Goal: Task Accomplishment & Management: Complete application form

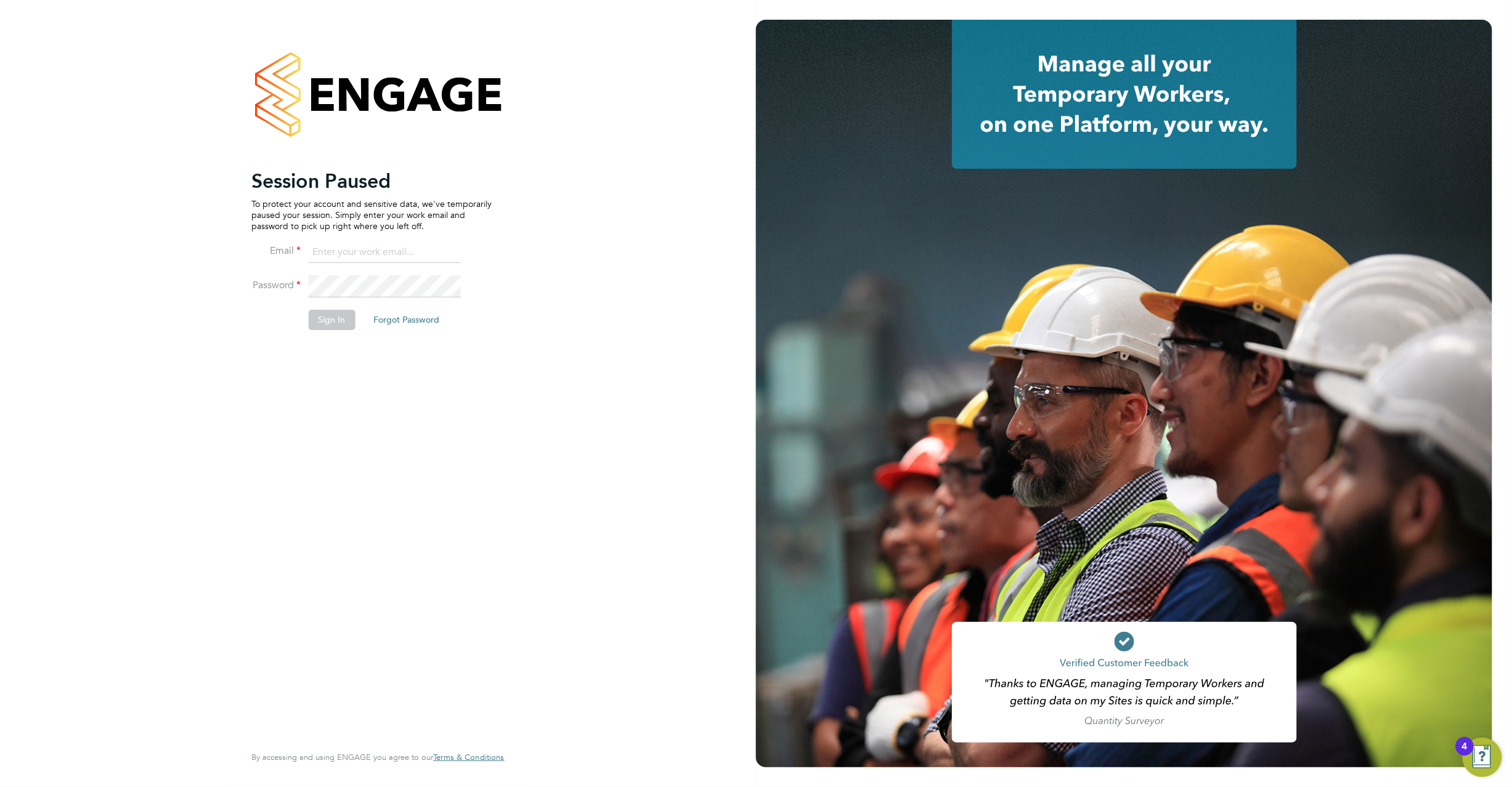
type input "[PERSON_NAME][EMAIL_ADDRESS][DOMAIN_NAME]"
click at [338, 316] on button "Sign In" at bounding box center [332, 320] width 47 height 20
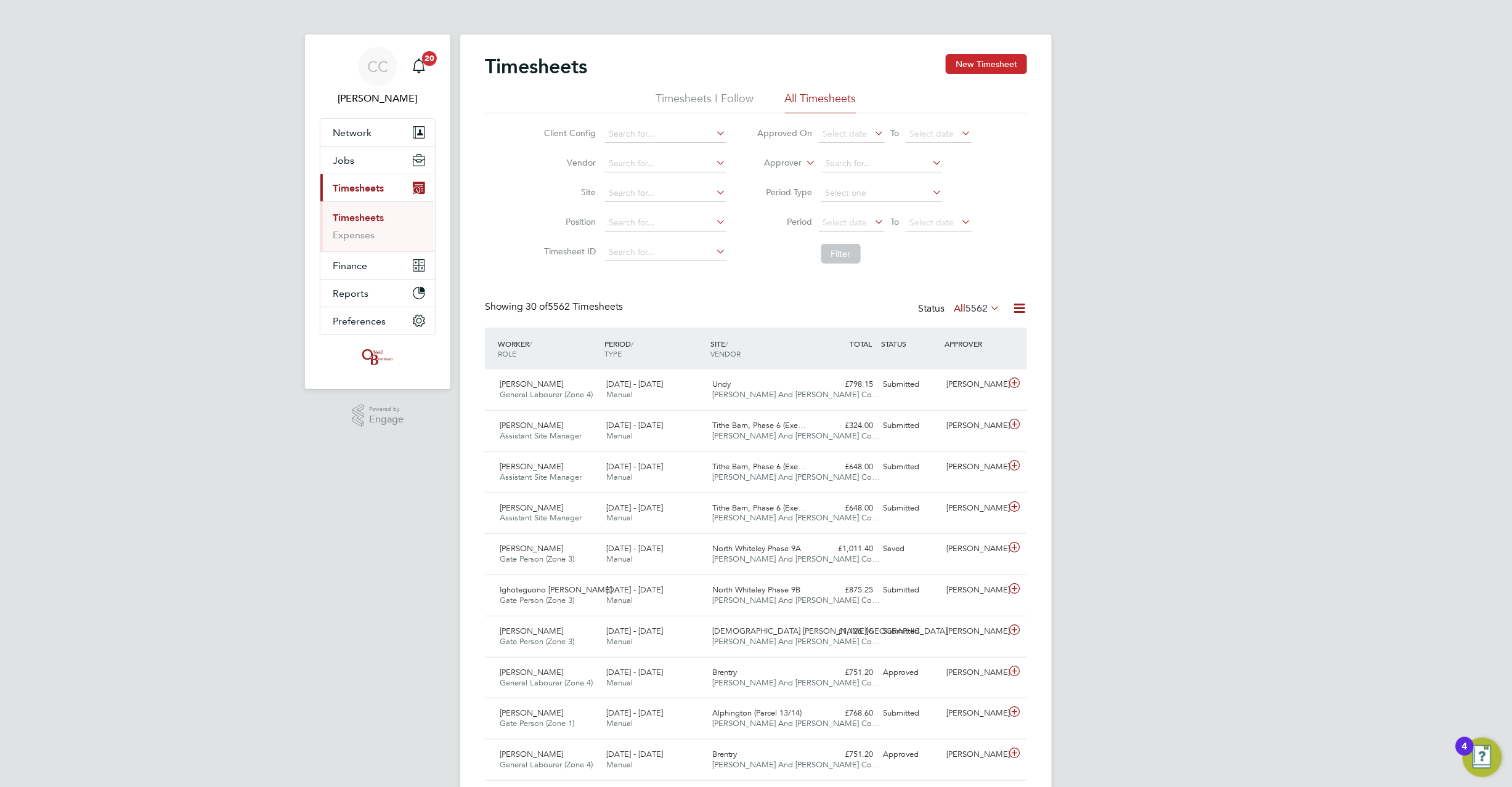
click at [976, 62] on button "New Timesheet" at bounding box center [986, 64] width 81 height 20
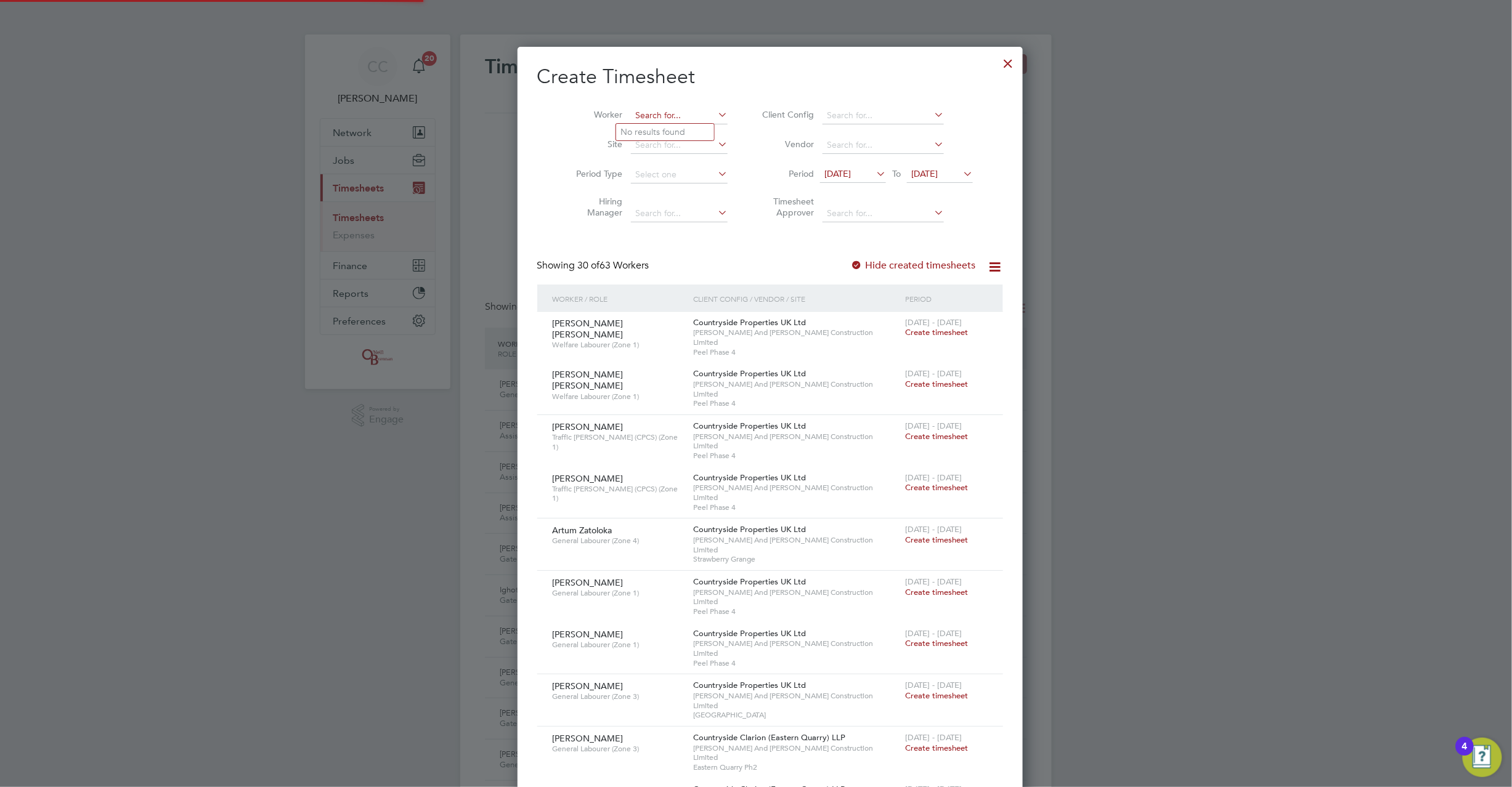
click at [658, 117] on input at bounding box center [679, 116] width 97 height 17
type input "paul gil"
click at [647, 113] on input at bounding box center [679, 116] width 97 height 17
click at [695, 127] on b "Gil" at bounding box center [730, 132] width 71 height 11
type input "Paul Gilbank"
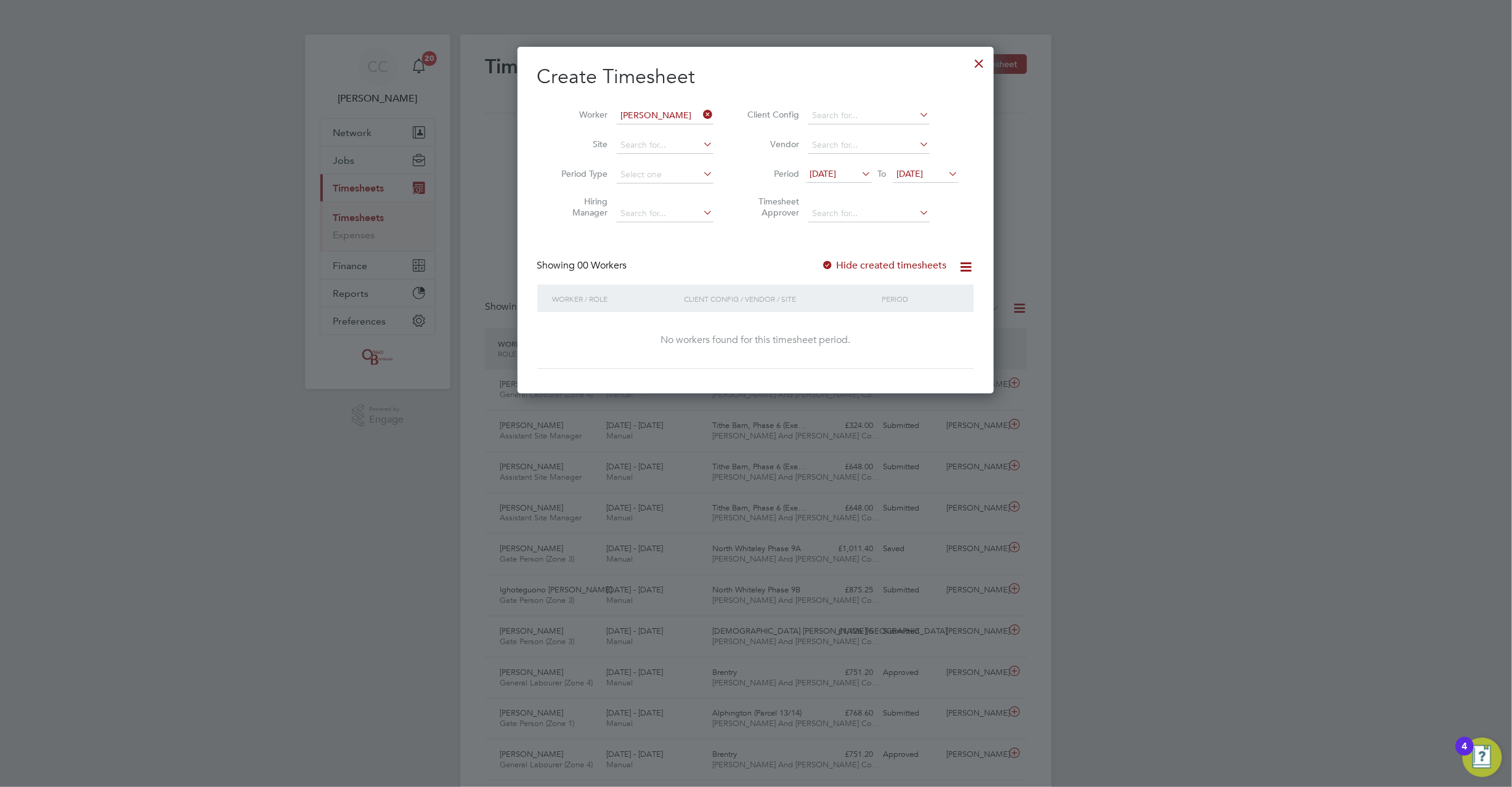
click at [924, 170] on span "05 Aug 2025" at bounding box center [910, 174] width 27 height 11
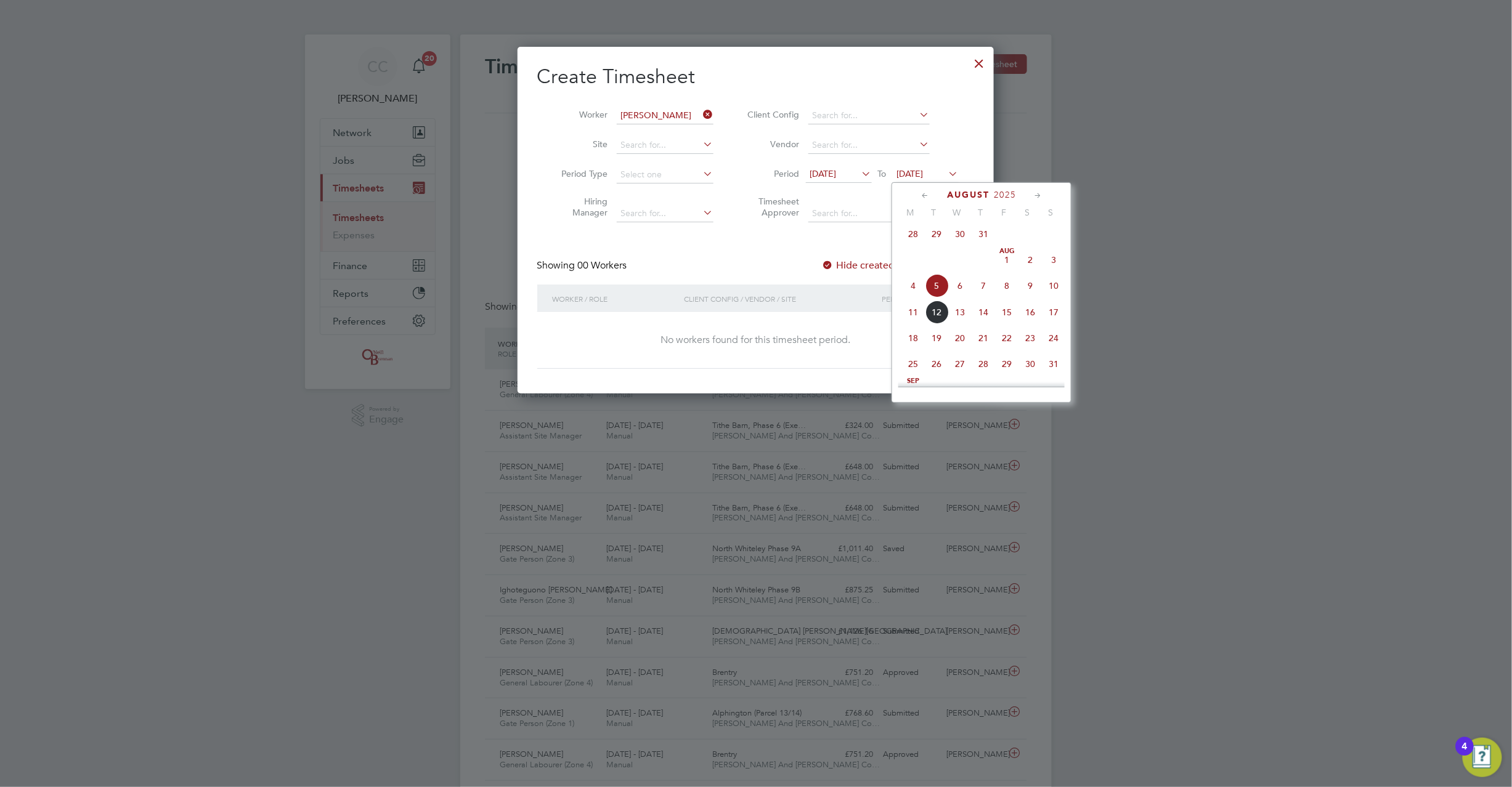
click at [1051, 289] on span "10" at bounding box center [1054, 286] width 24 height 24
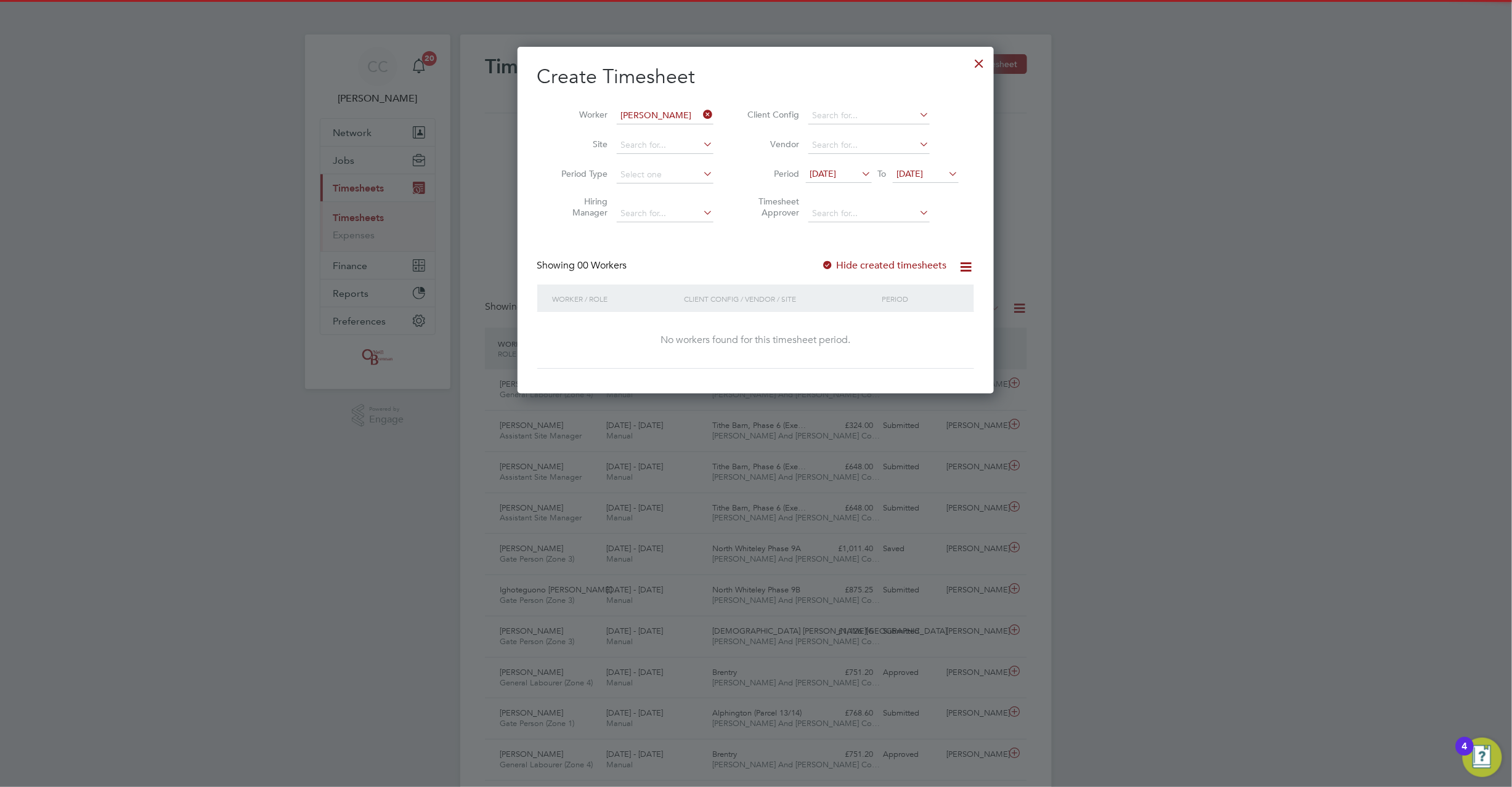
click at [833, 261] on div at bounding box center [828, 266] width 12 height 12
click at [831, 265] on div at bounding box center [828, 266] width 12 height 12
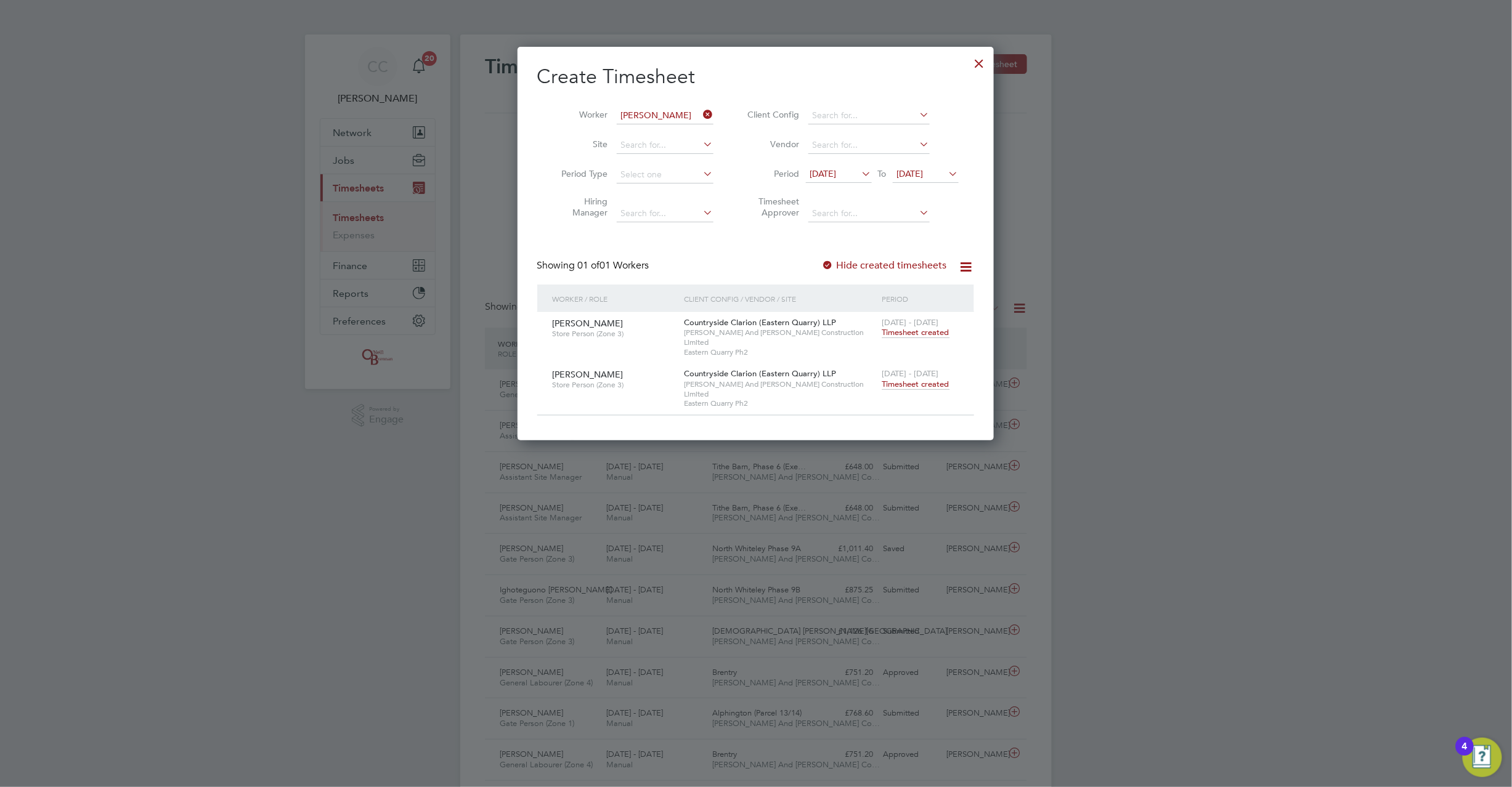
click at [916, 379] on span "Timesheet created" at bounding box center [916, 384] width 67 height 11
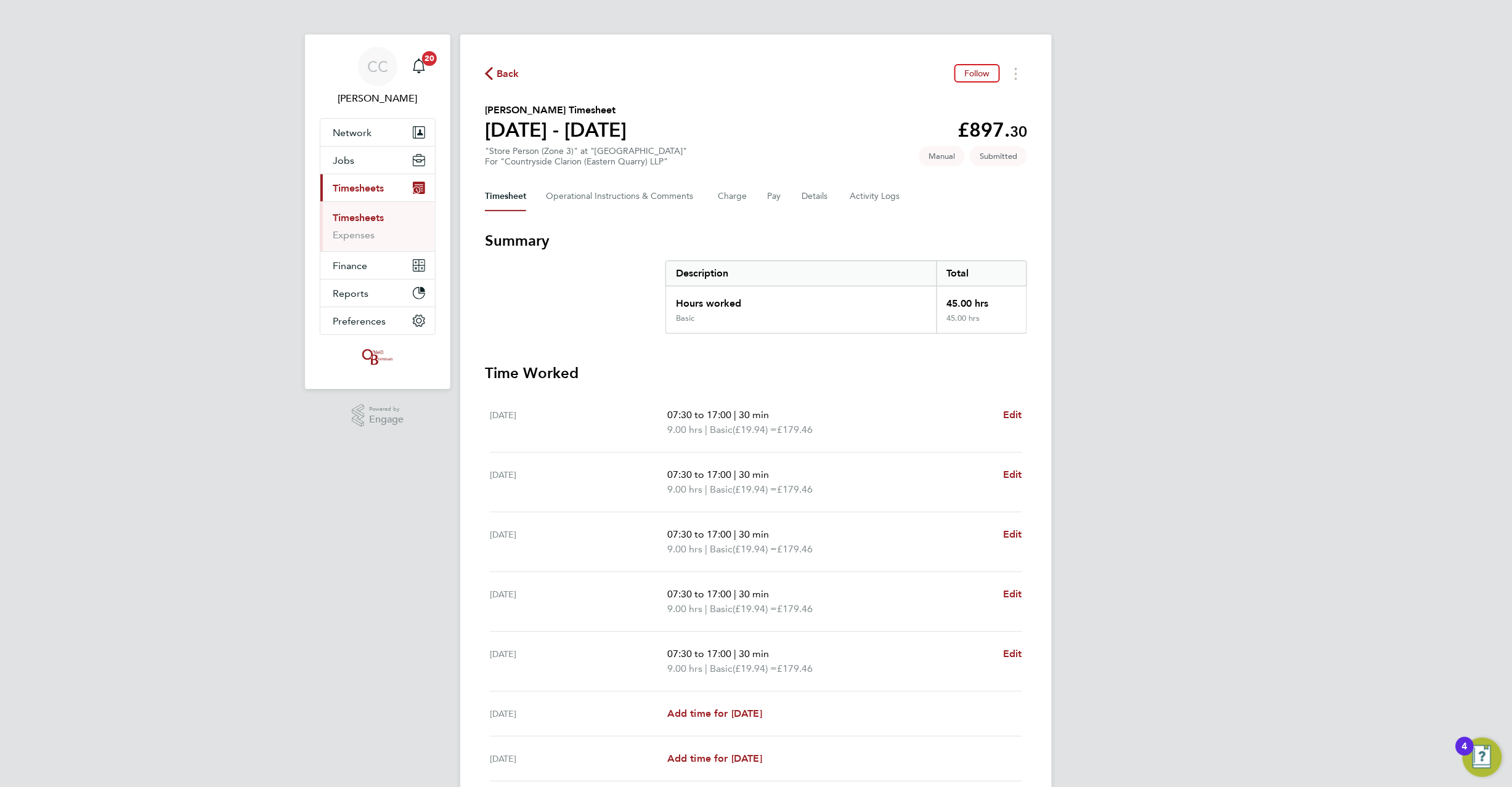
click at [504, 71] on span "Back" at bounding box center [508, 74] width 23 height 15
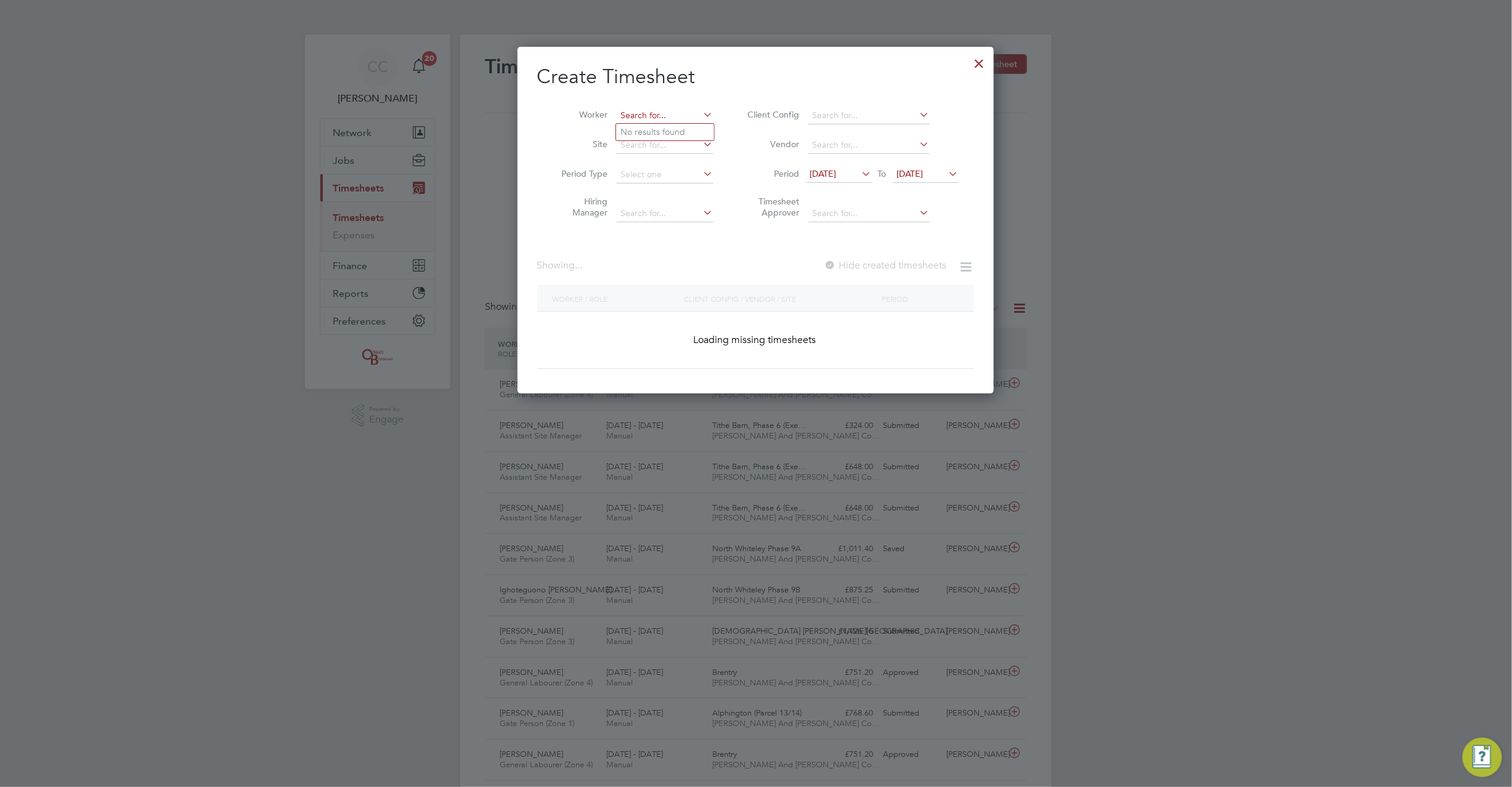
click at [647, 115] on input at bounding box center [665, 116] width 97 height 17
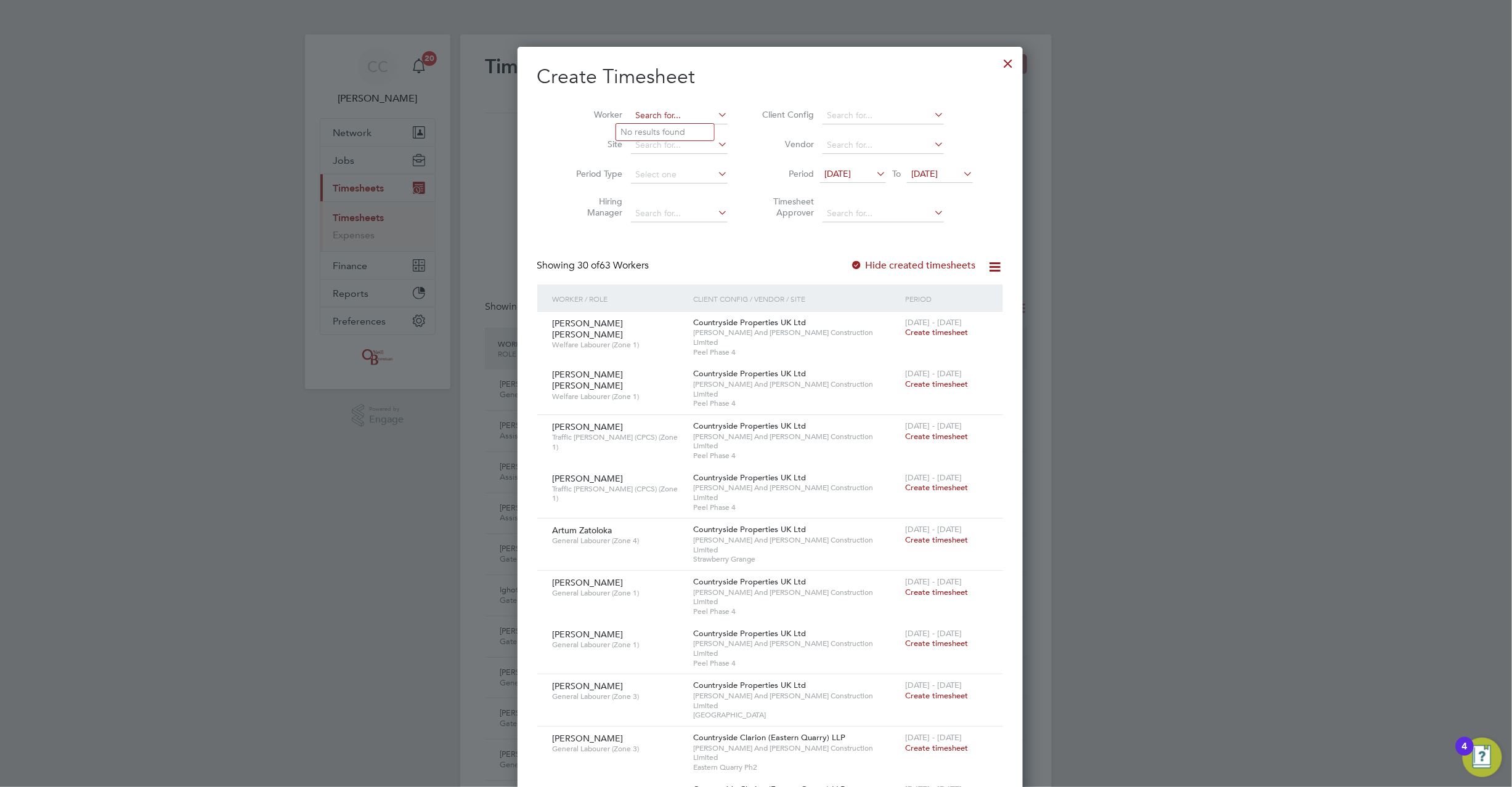
click at [639, 111] on input at bounding box center [679, 116] width 97 height 17
click at [695, 127] on b "Stan" at bounding box center [730, 132] width 71 height 11
type input "John Stanland"
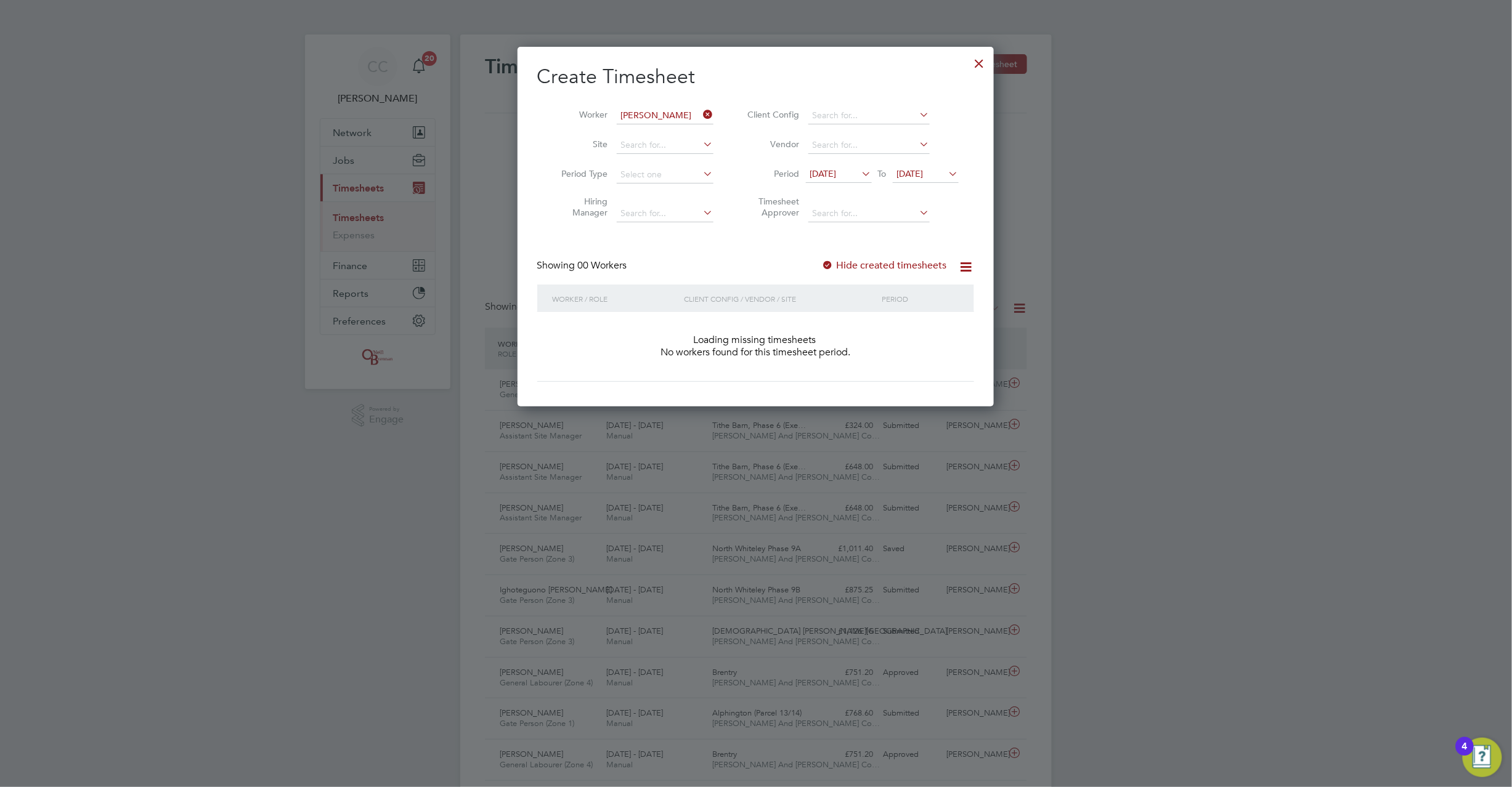
scroll to position [348, 477]
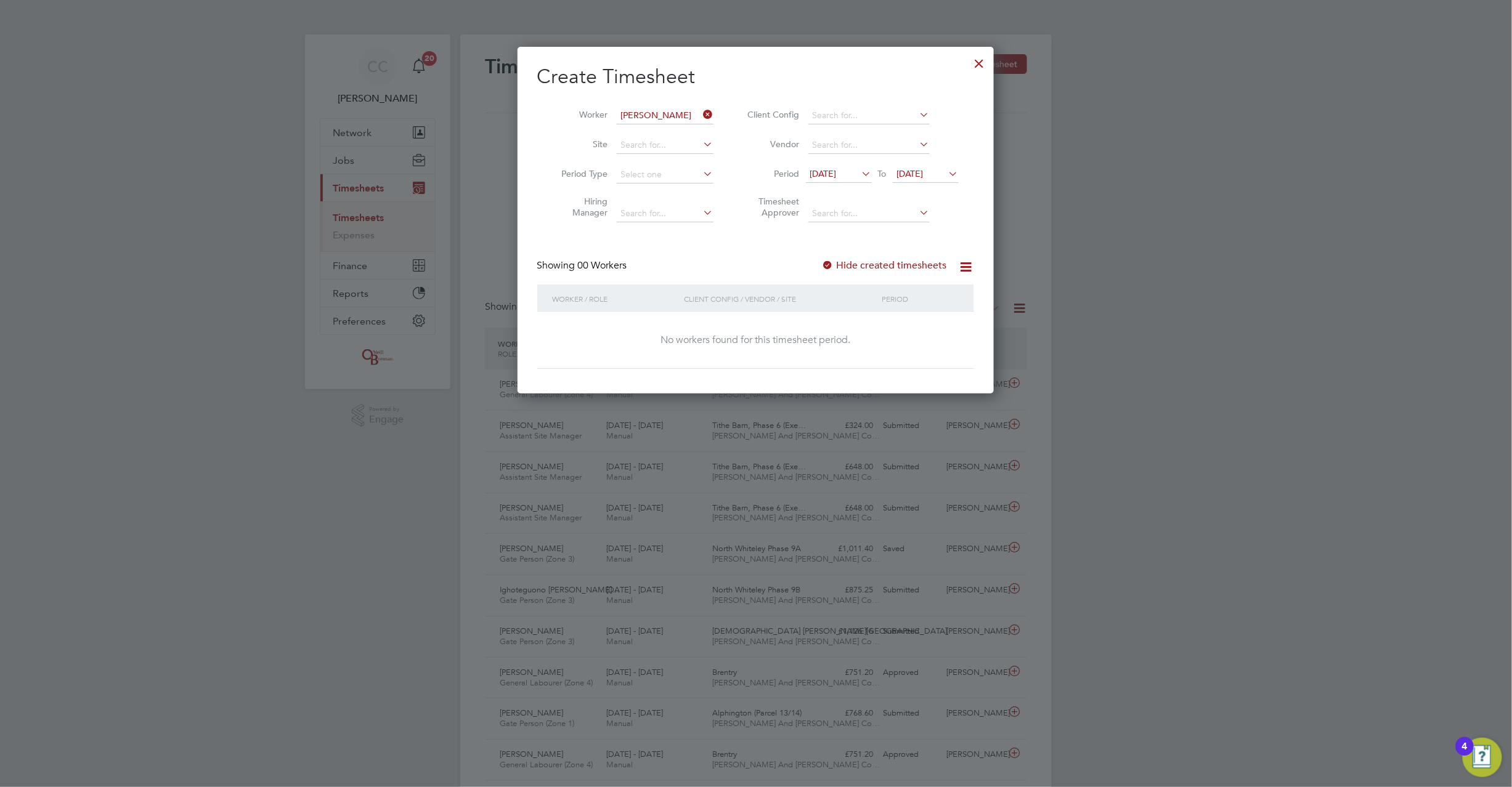
click at [833, 256] on div "Create Timesheet Worker John Stanland Site Period Type Hiring Manager Client Co…" at bounding box center [756, 216] width 437 height 305
click at [829, 263] on div at bounding box center [828, 266] width 12 height 12
click at [837, 170] on span "29 Jul 2025" at bounding box center [823, 174] width 27 height 11
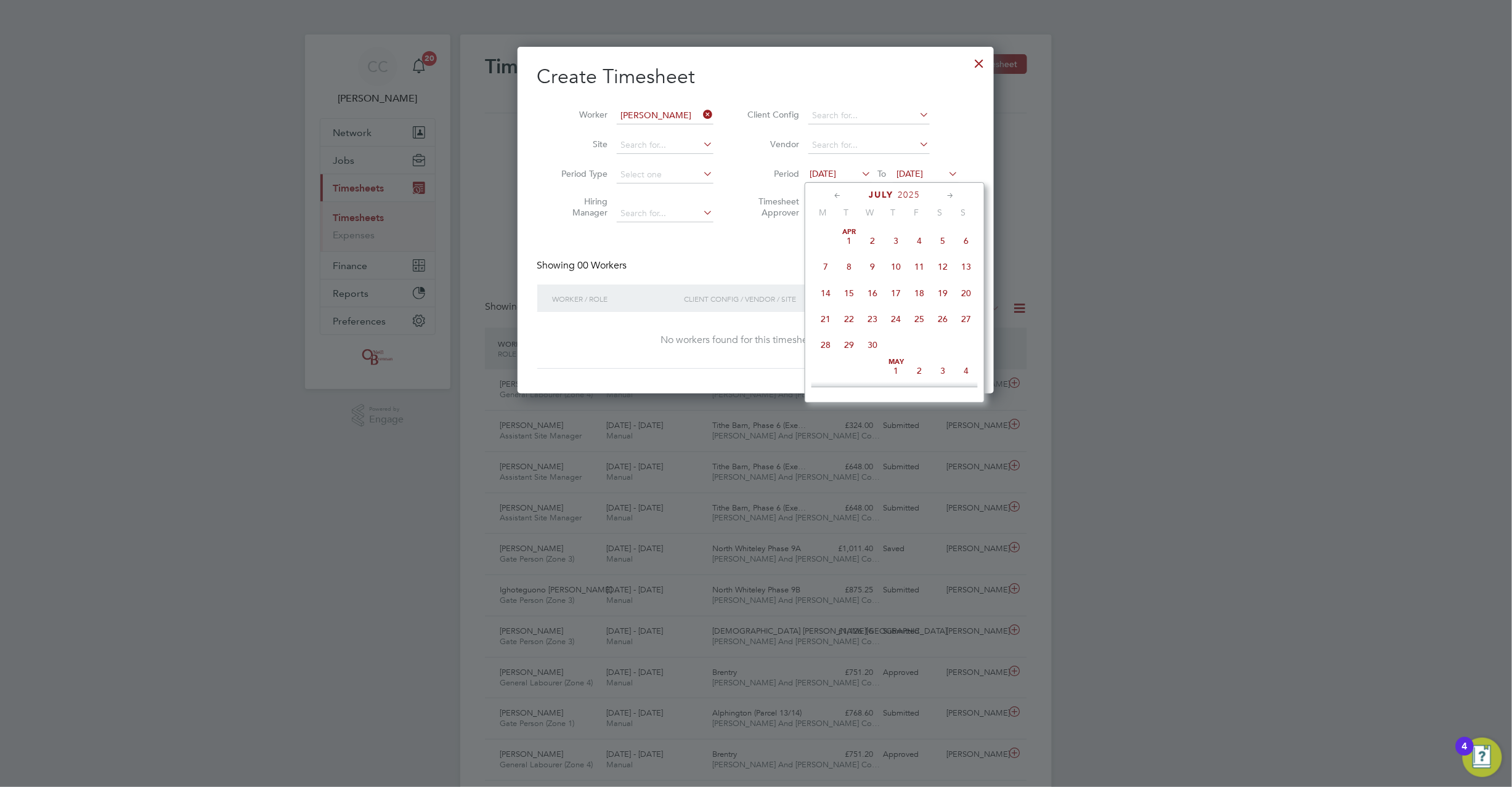
scroll to position [475, 0]
click at [827, 344] on span "4" at bounding box center [826, 337] width 24 height 24
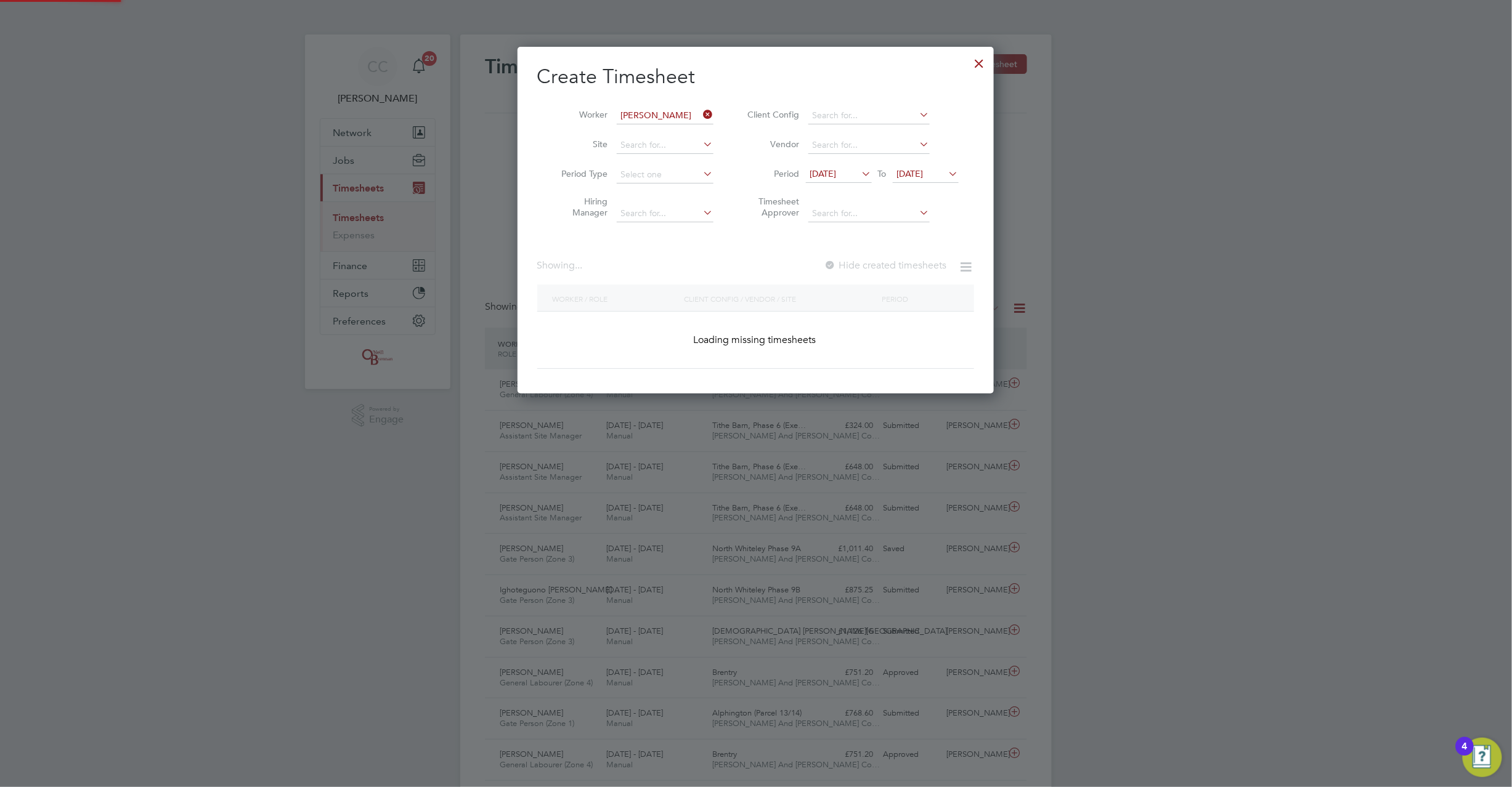
scroll to position [348, 477]
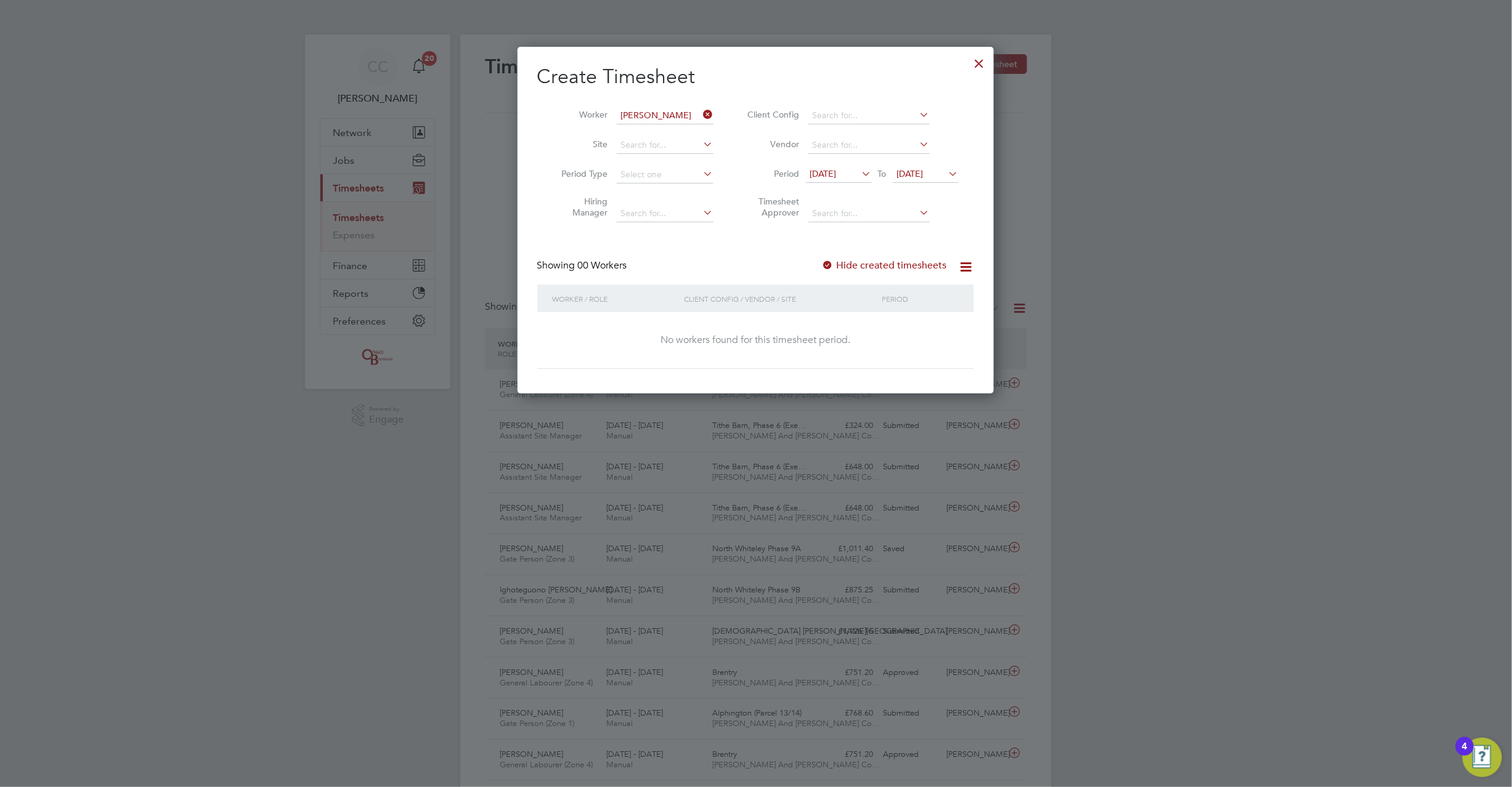
click at [829, 265] on div at bounding box center [828, 266] width 12 height 12
click at [831, 262] on div at bounding box center [828, 266] width 12 height 12
drag, startPoint x: 975, startPoint y: 57, endPoint x: 1311, endPoint y: 131, distance: 344.1
click at [974, 57] on div at bounding box center [979, 61] width 22 height 22
